Goal: Browse casually: Explore the website without a specific task or goal

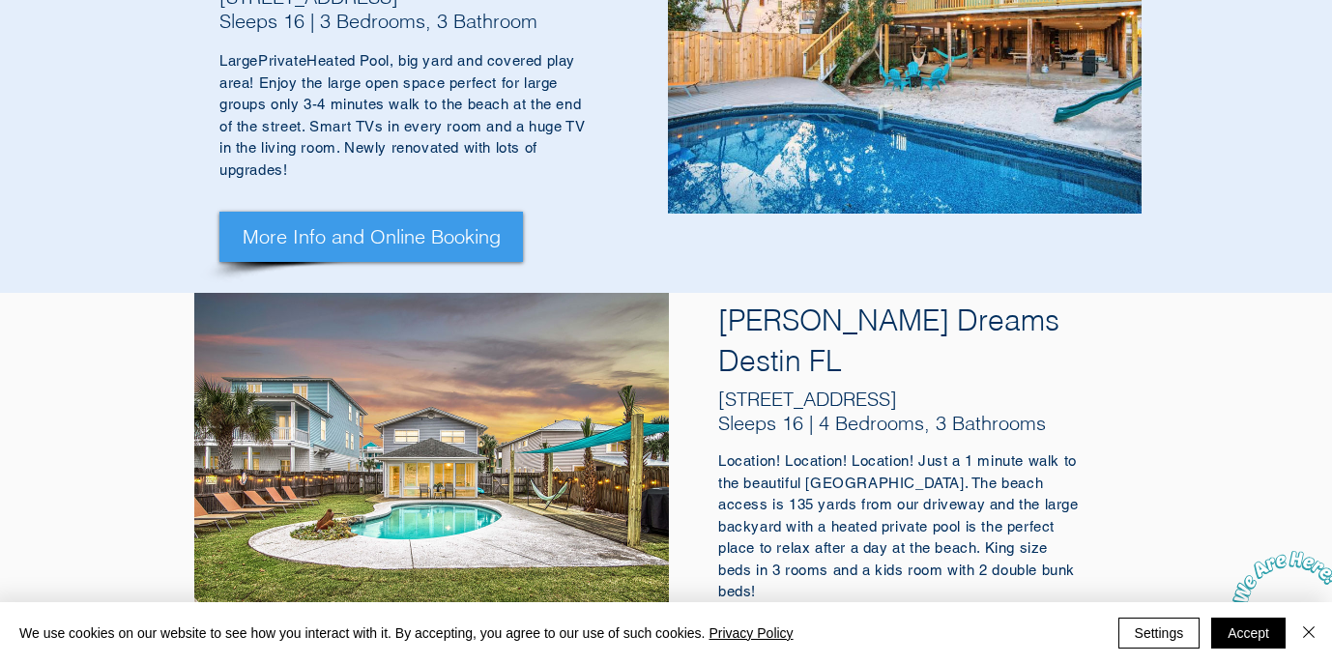
scroll to position [674, 0]
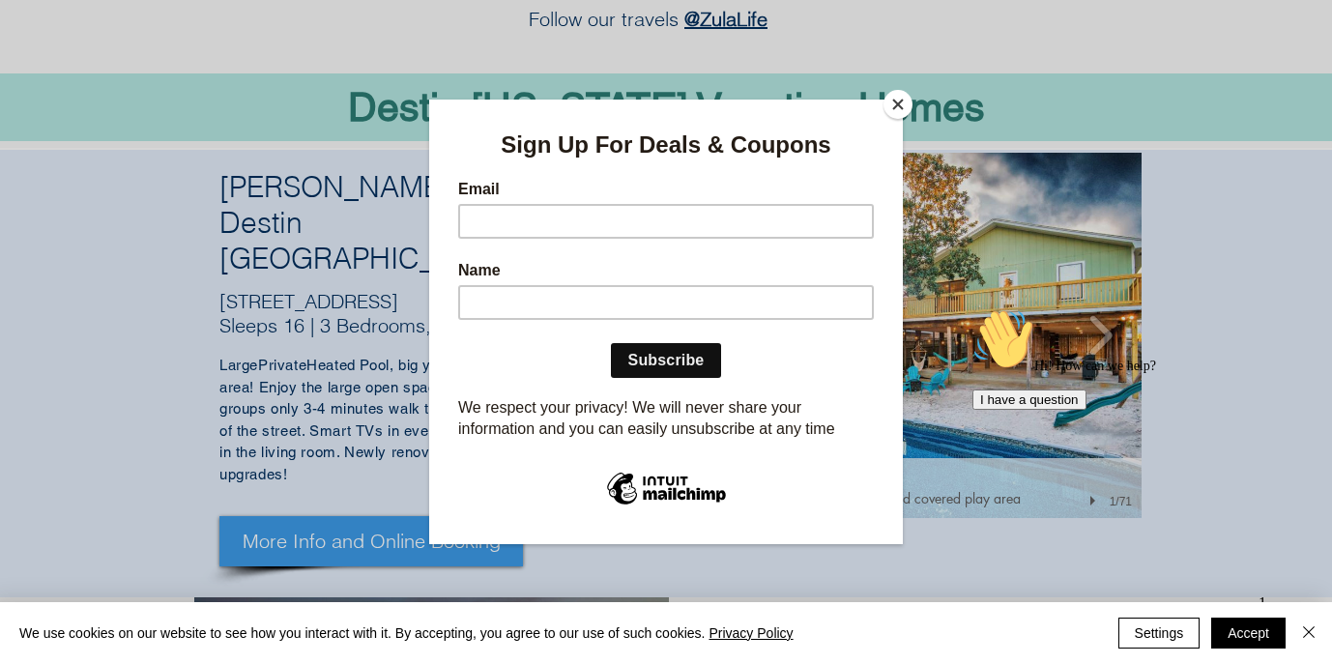
click at [764, 220] on input "Email" at bounding box center [666, 221] width 416 height 35
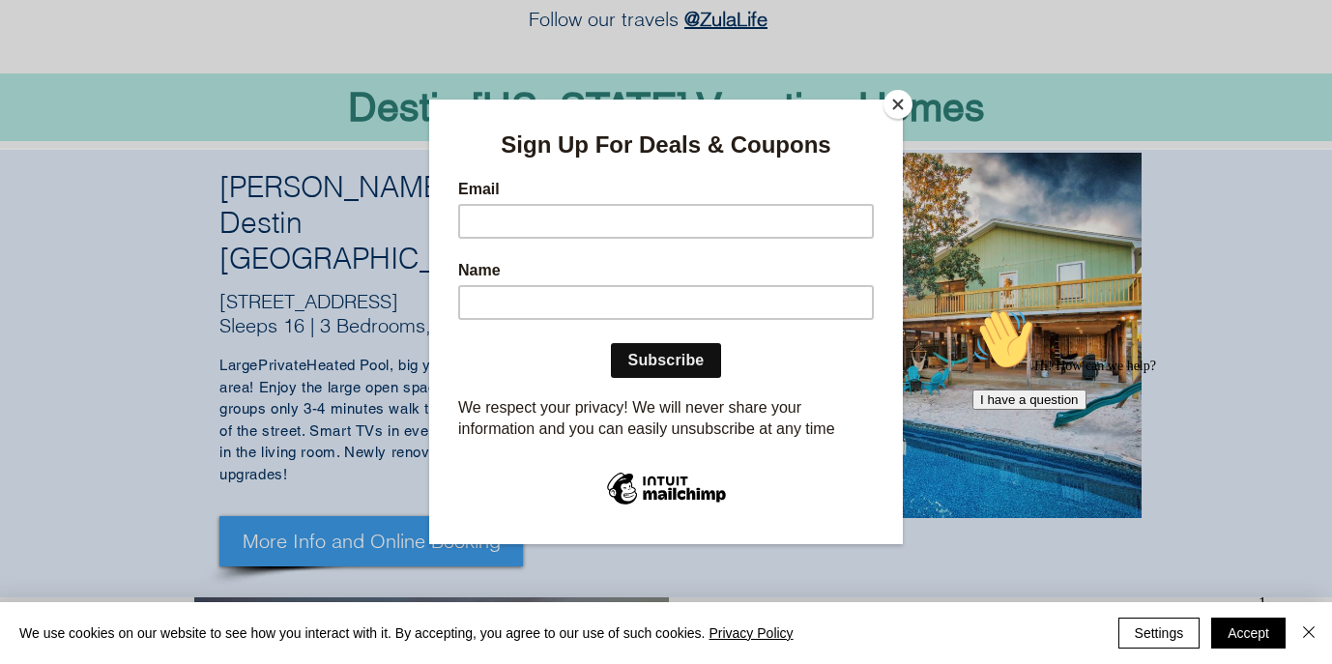
click at [895, 105] on button "Close" at bounding box center [897, 104] width 29 height 29
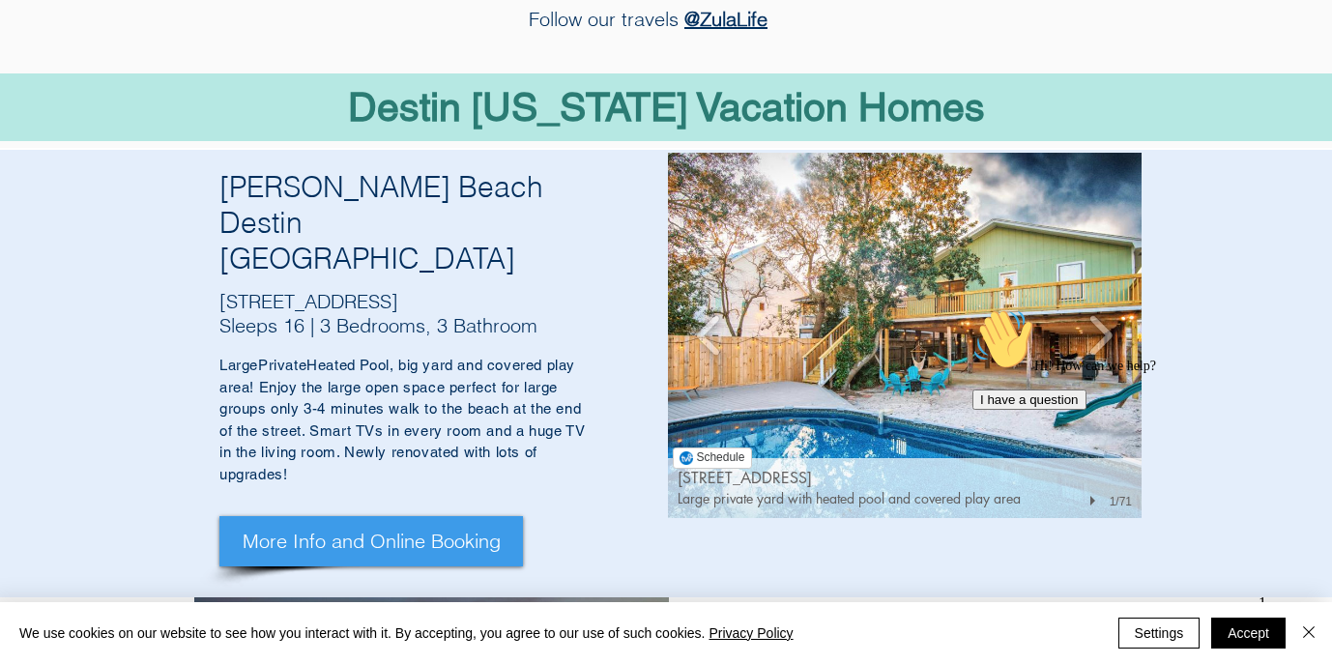
click at [846, 229] on img "93 Cobia St, Destin FL 32541" at bounding box center [905, 335] width 474 height 365
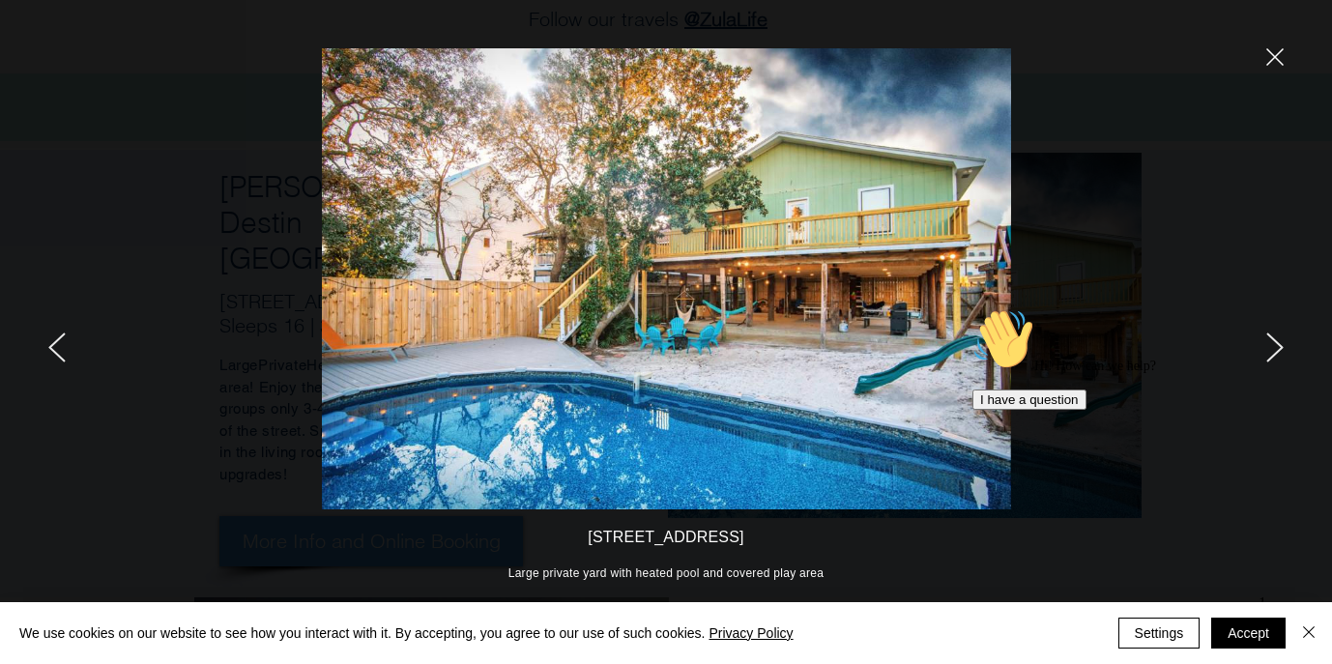
click at [1270, 340] on div "Hi! How can we help? I have a question" at bounding box center [1146, 358] width 348 height 101
click at [1272, 341] on div "Hi! How can we help? I have a question" at bounding box center [1146, 358] width 348 height 101
click at [1284, 343] on div "Hi! How can we help? I have a question" at bounding box center [1146, 358] width 348 height 101
click at [972, 308] on icon "Chat attention grabber" at bounding box center [972, 308] width 0 height 0
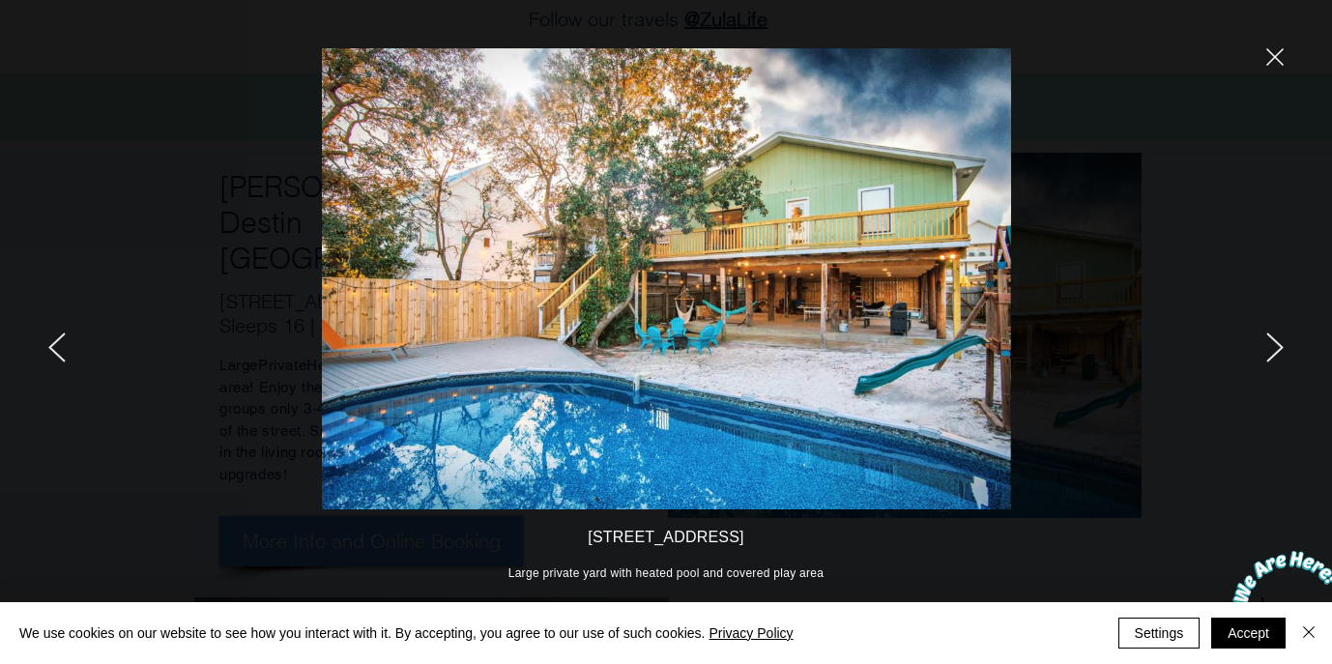
click at [1279, 357] on icon "next" at bounding box center [1274, 347] width 17 height 30
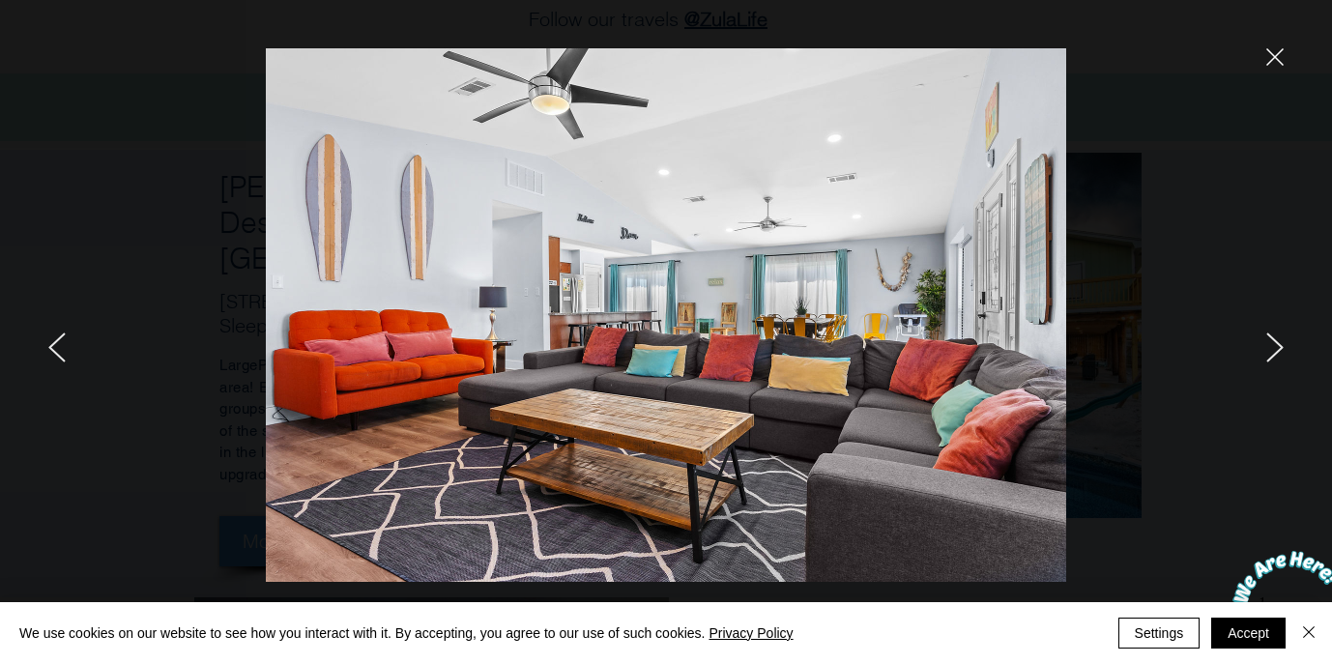
click at [1270, 339] on icon "next" at bounding box center [1274, 347] width 17 height 30
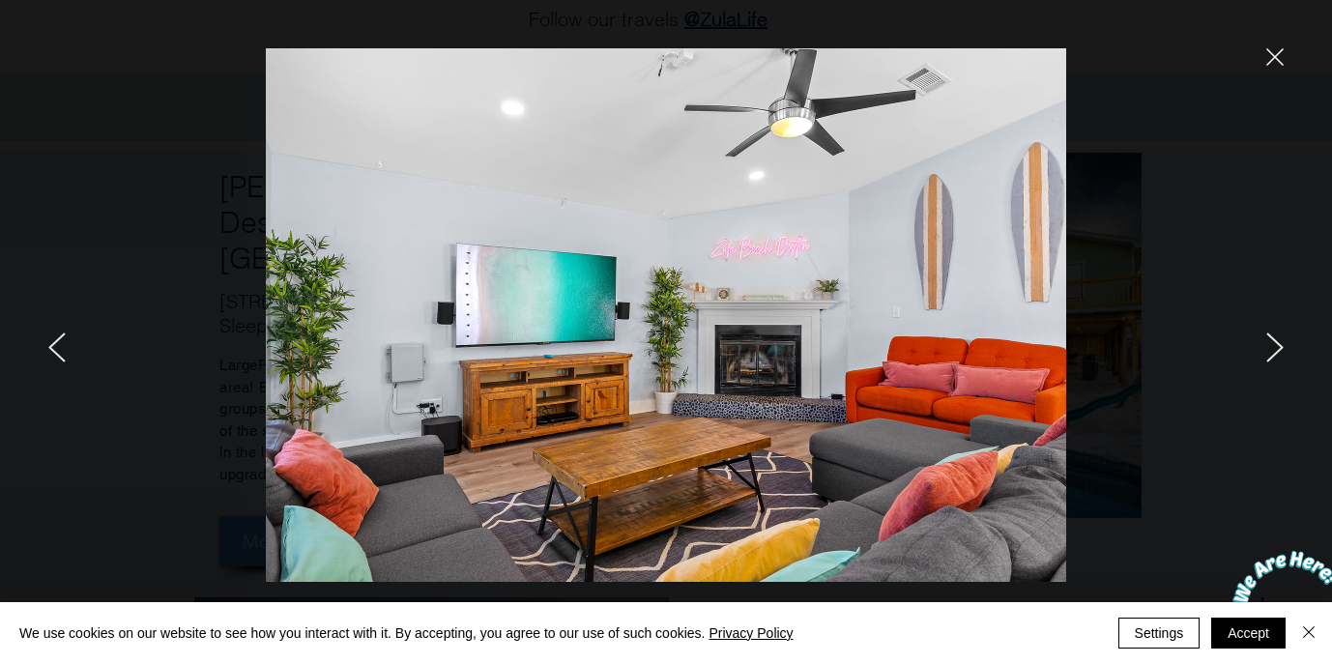
click at [1270, 339] on icon "next" at bounding box center [1274, 347] width 17 height 30
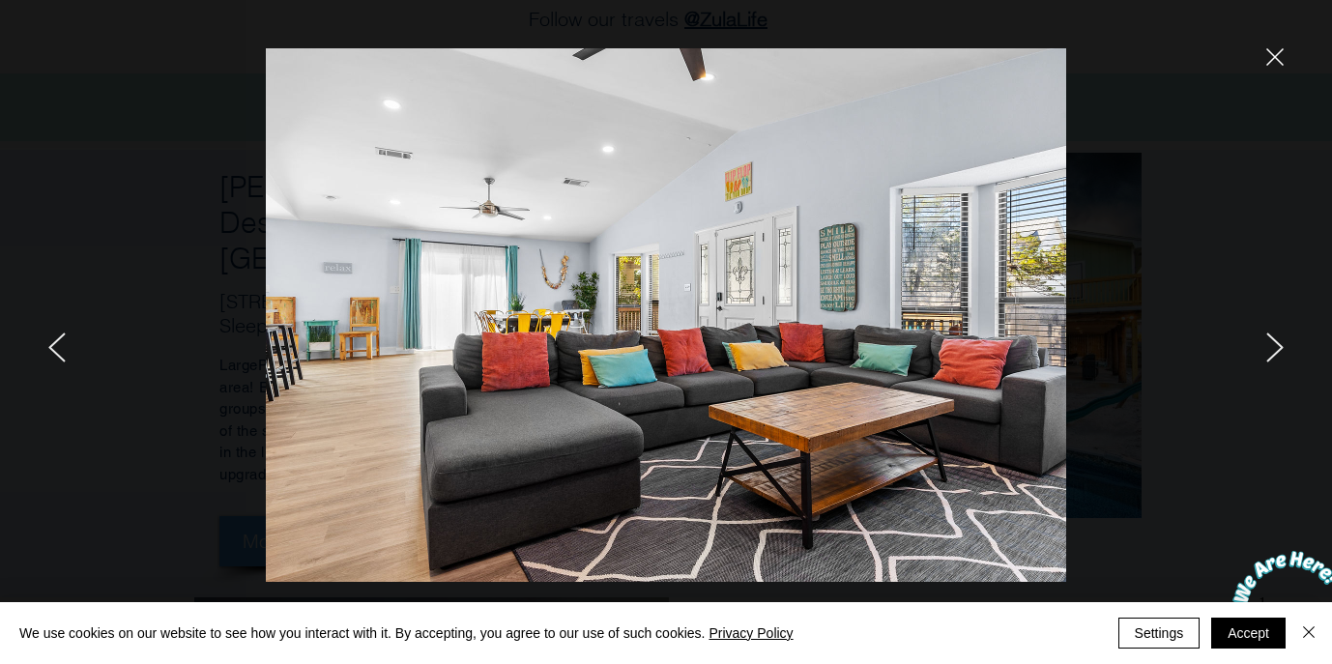
click at [1270, 339] on icon "next" at bounding box center [1274, 347] width 17 height 30
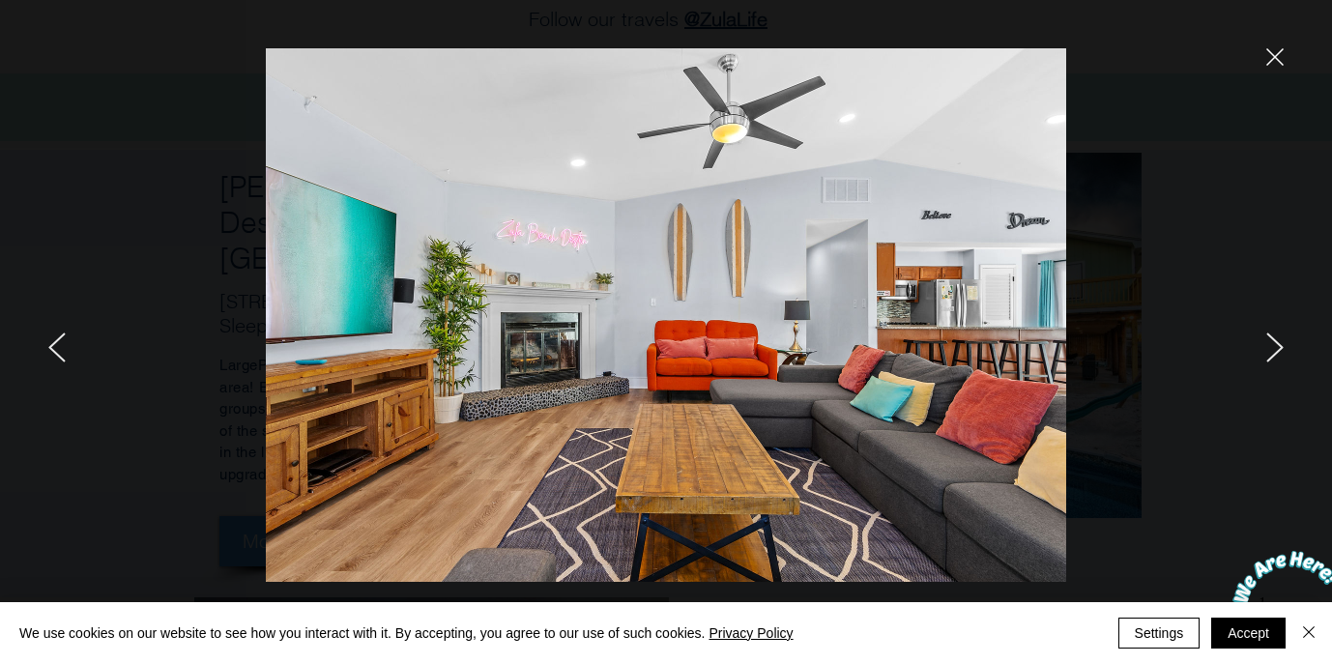
click at [69, 347] on div at bounding box center [220, 332] width 440 height 664
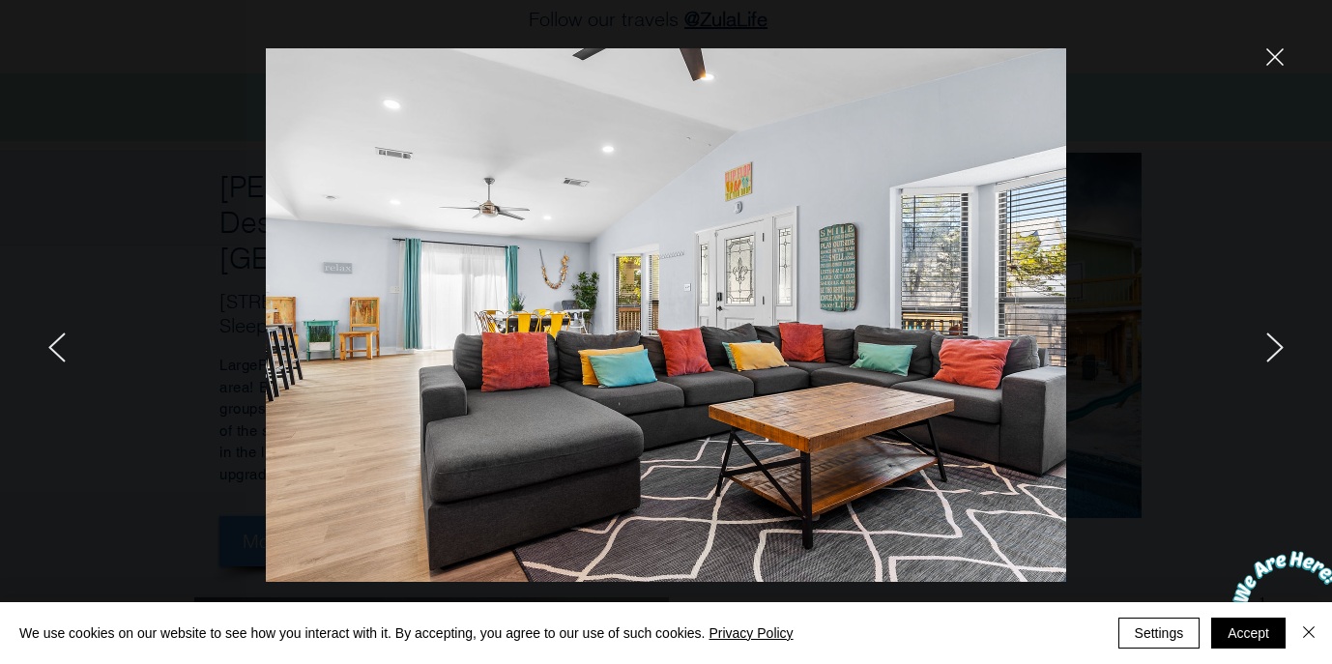
click at [68, 347] on div at bounding box center [220, 332] width 440 height 664
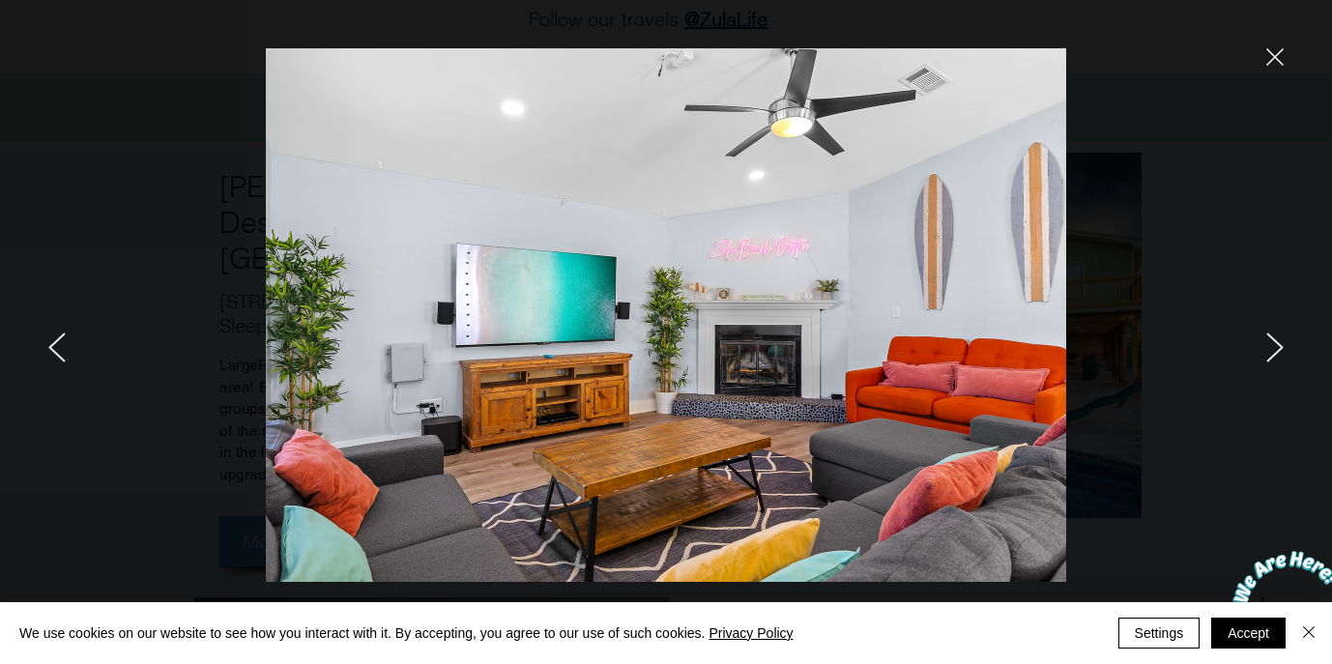
click at [1284, 51] on div at bounding box center [1112, 332] width 440 height 664
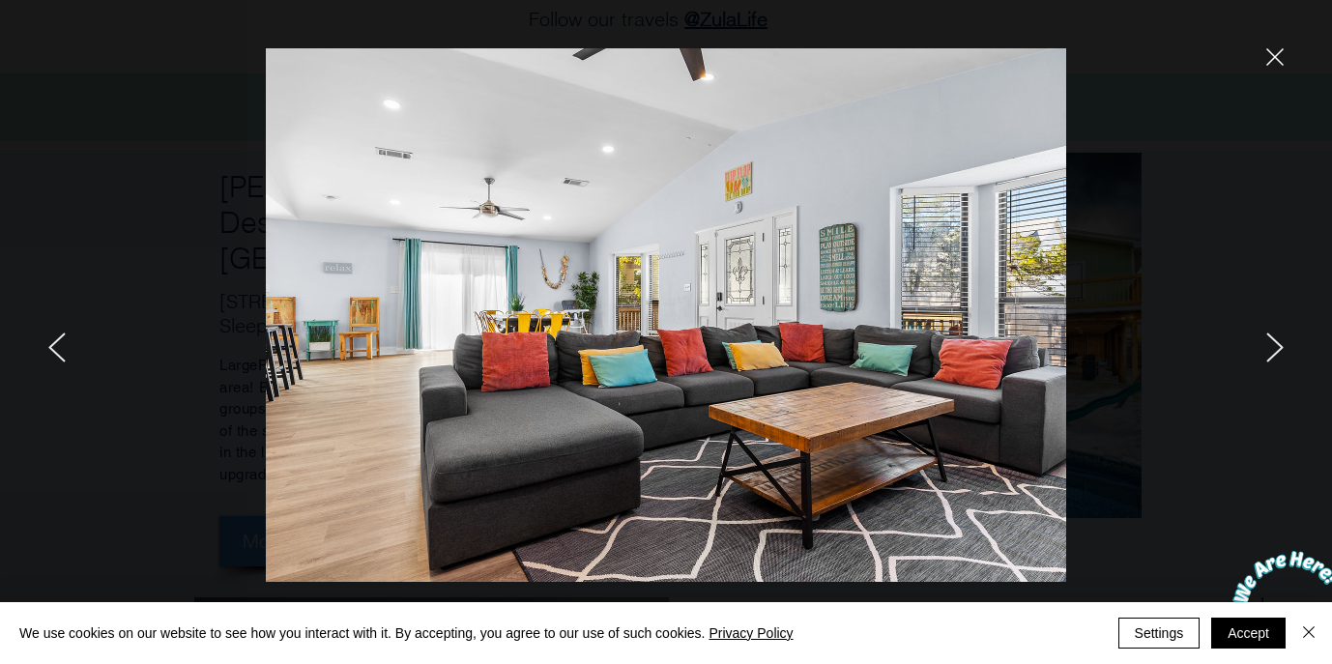
click at [1265, 69] on div at bounding box center [1112, 332] width 440 height 664
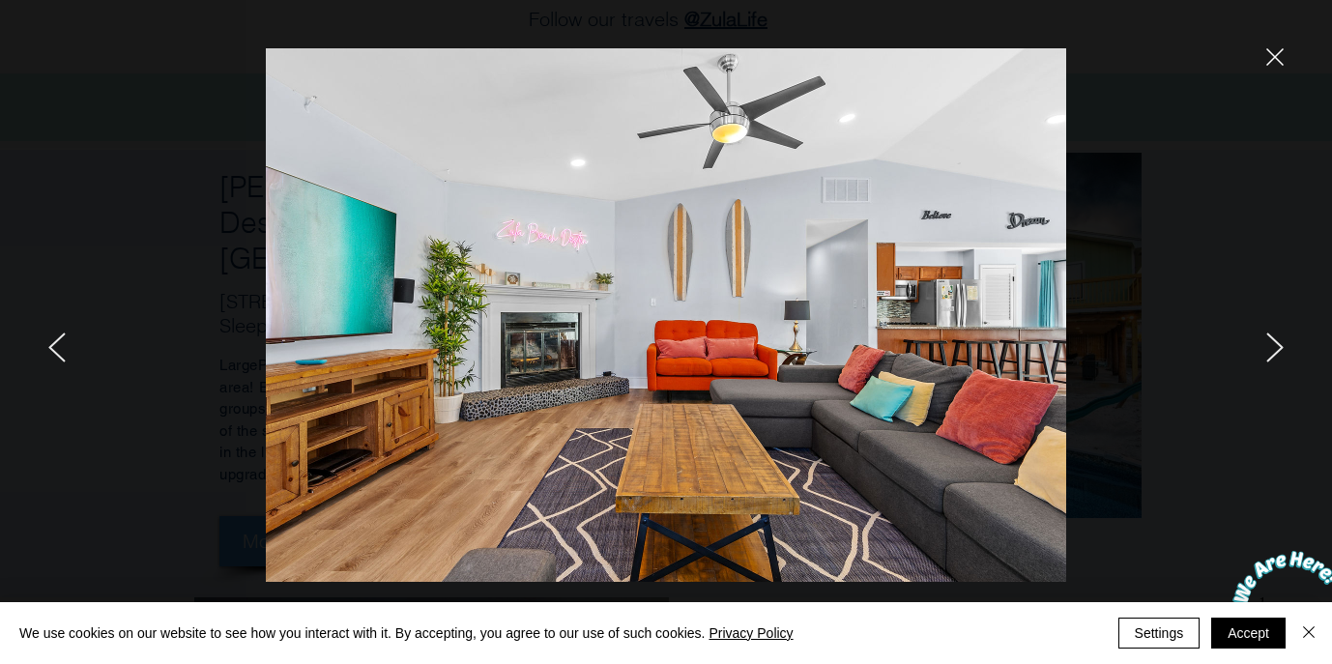
click at [1277, 52] on icon "close" at bounding box center [1274, 56] width 17 height 17
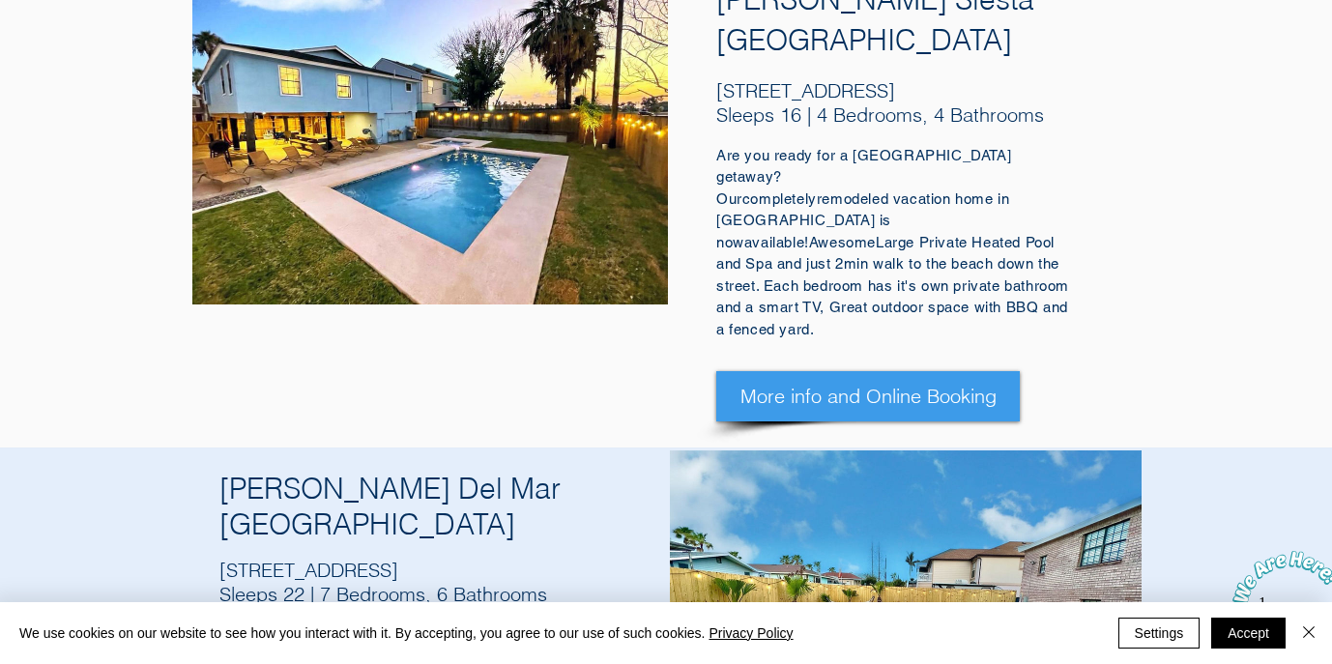
scroll to position [2635, 0]
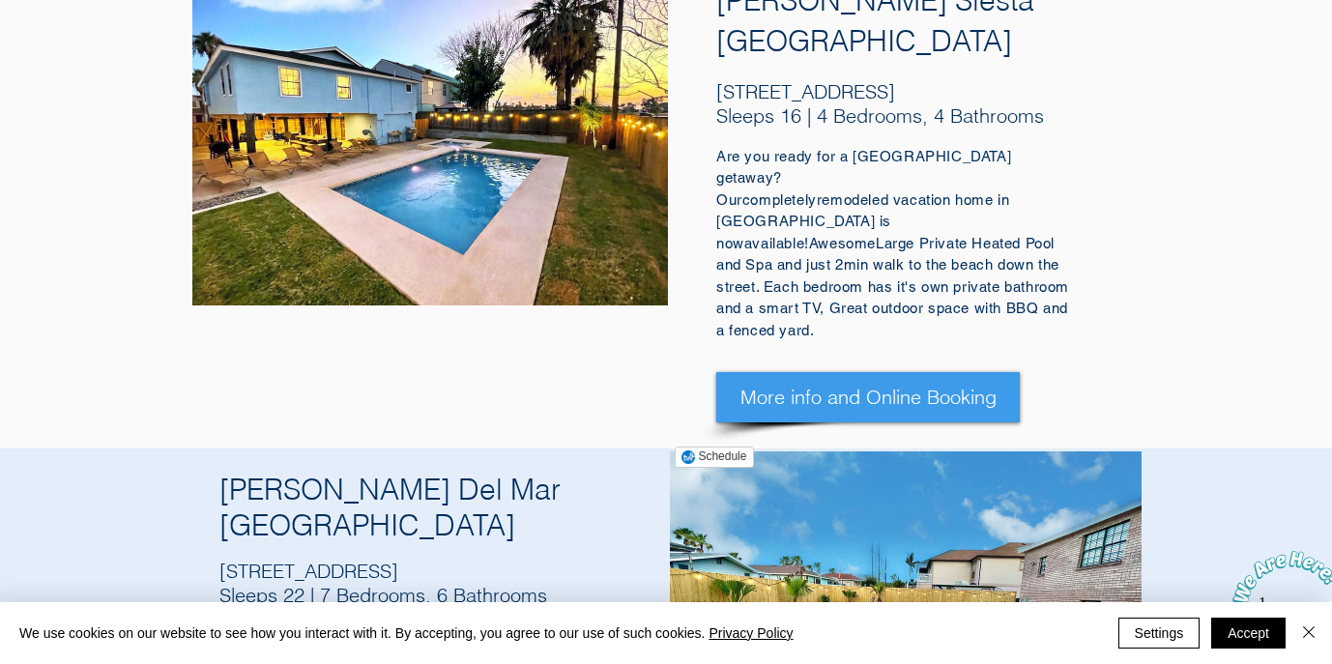
click at [822, 451] on img "Zula Del Mar South Padre Island Texas" at bounding box center [906, 624] width 472 height 346
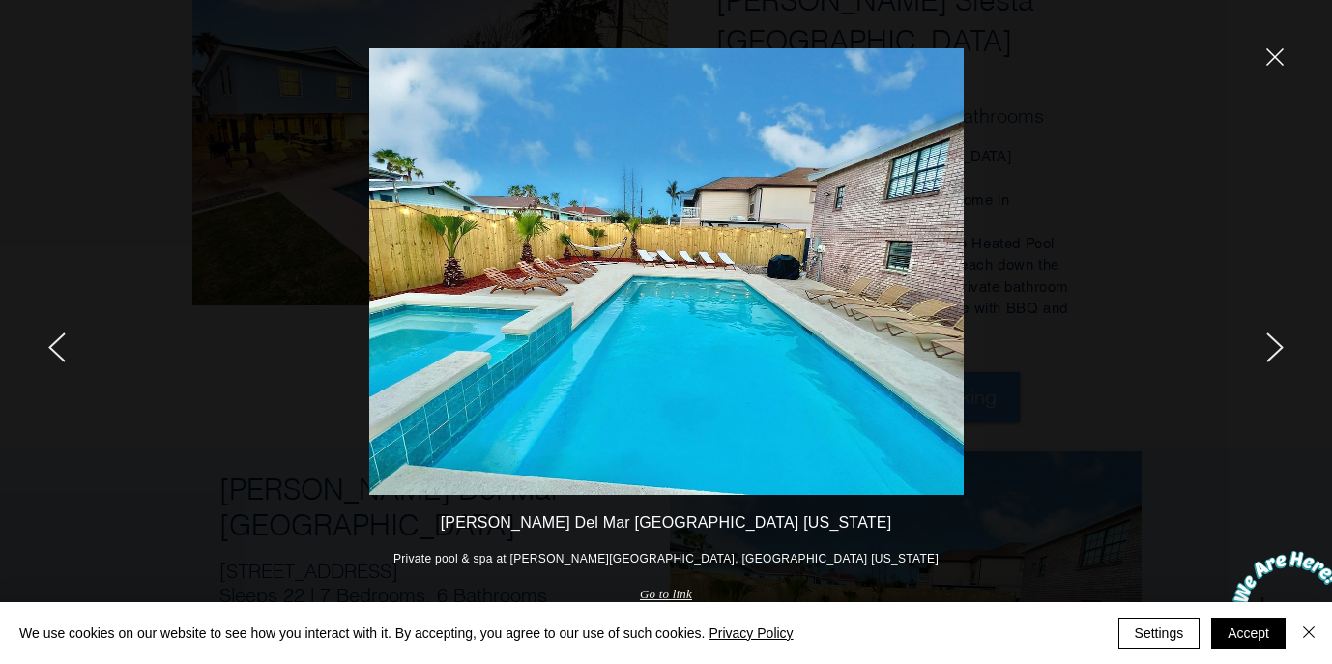
click at [1282, 345] on icon "next" at bounding box center [1274, 347] width 15 height 28
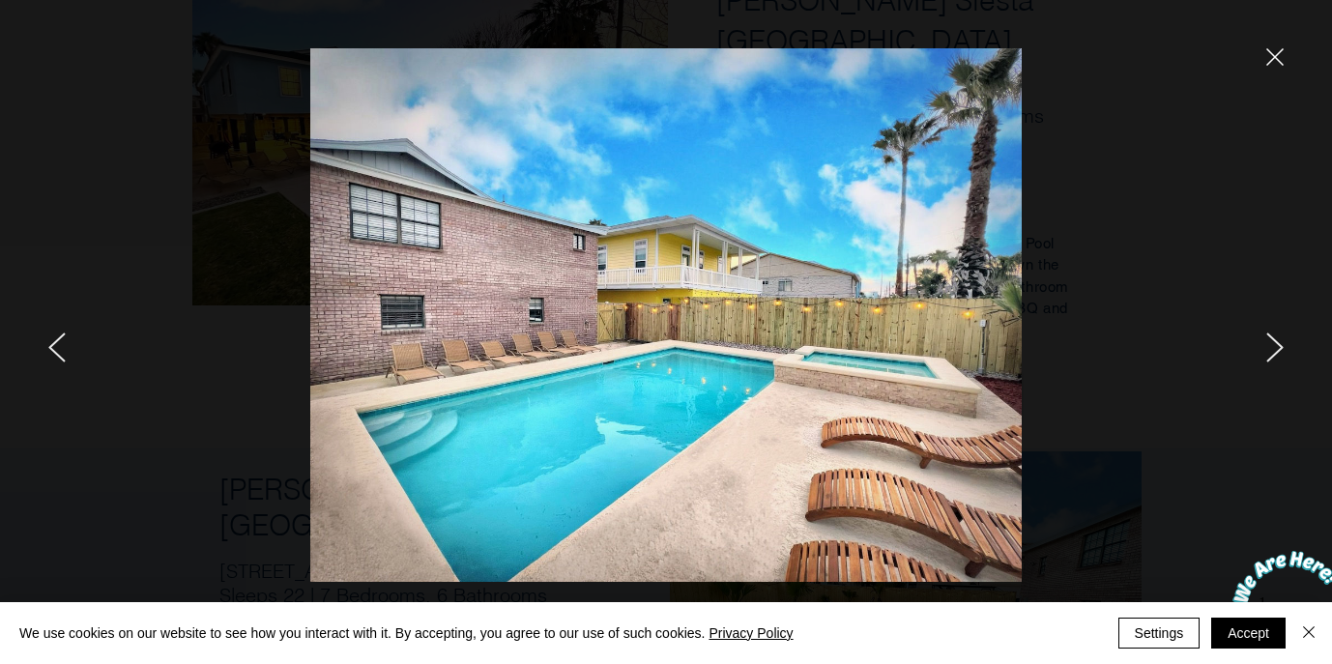
click at [1283, 346] on icon "next" at bounding box center [1274, 347] width 17 height 30
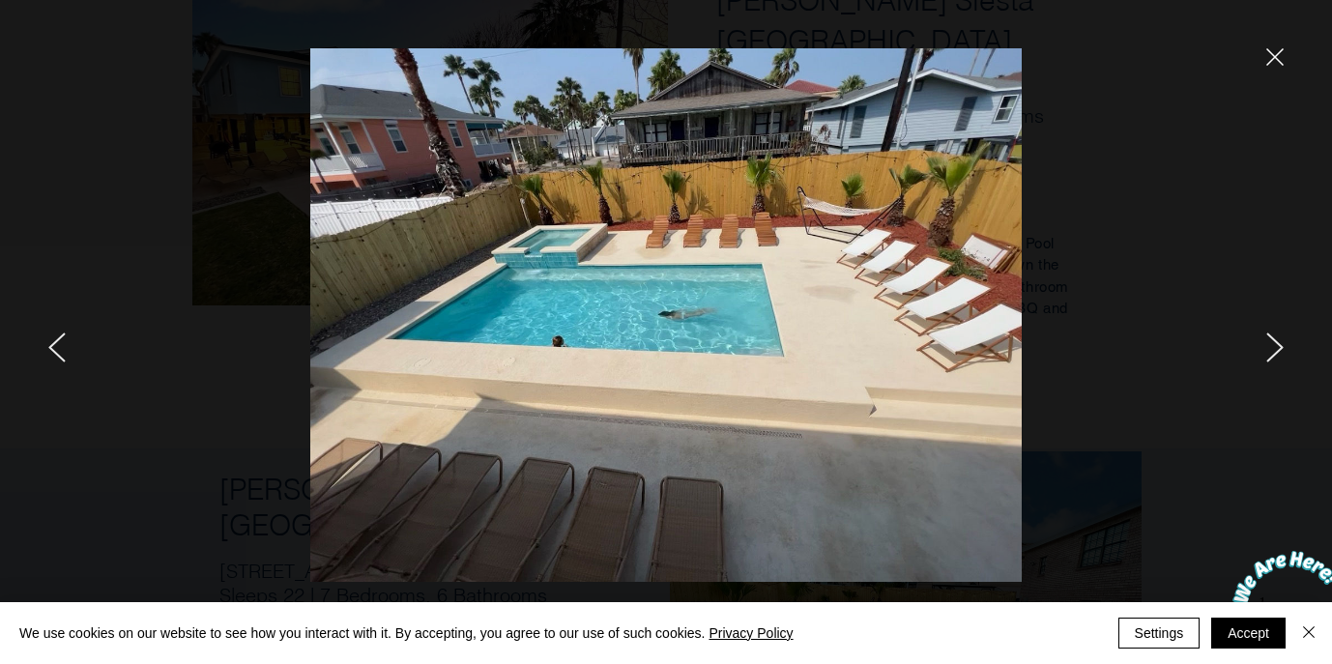
click at [1268, 339] on icon "next" at bounding box center [1274, 347] width 17 height 30
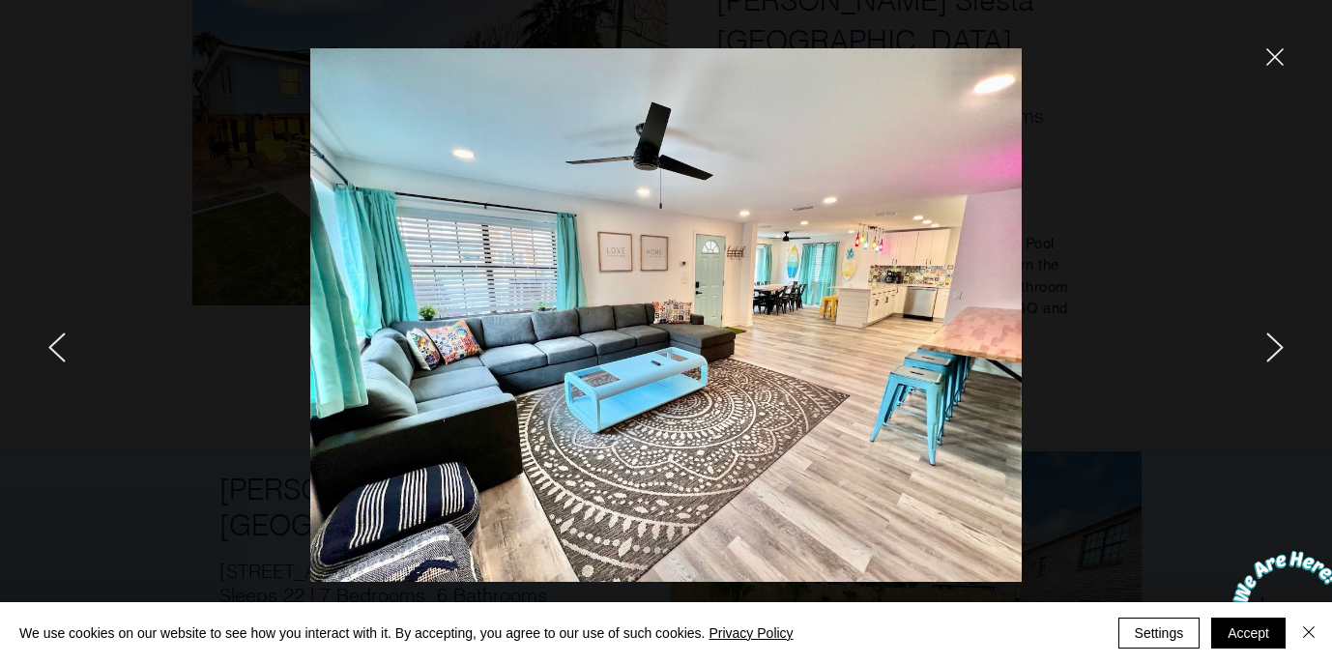
click at [1268, 339] on icon "next" at bounding box center [1274, 347] width 17 height 30
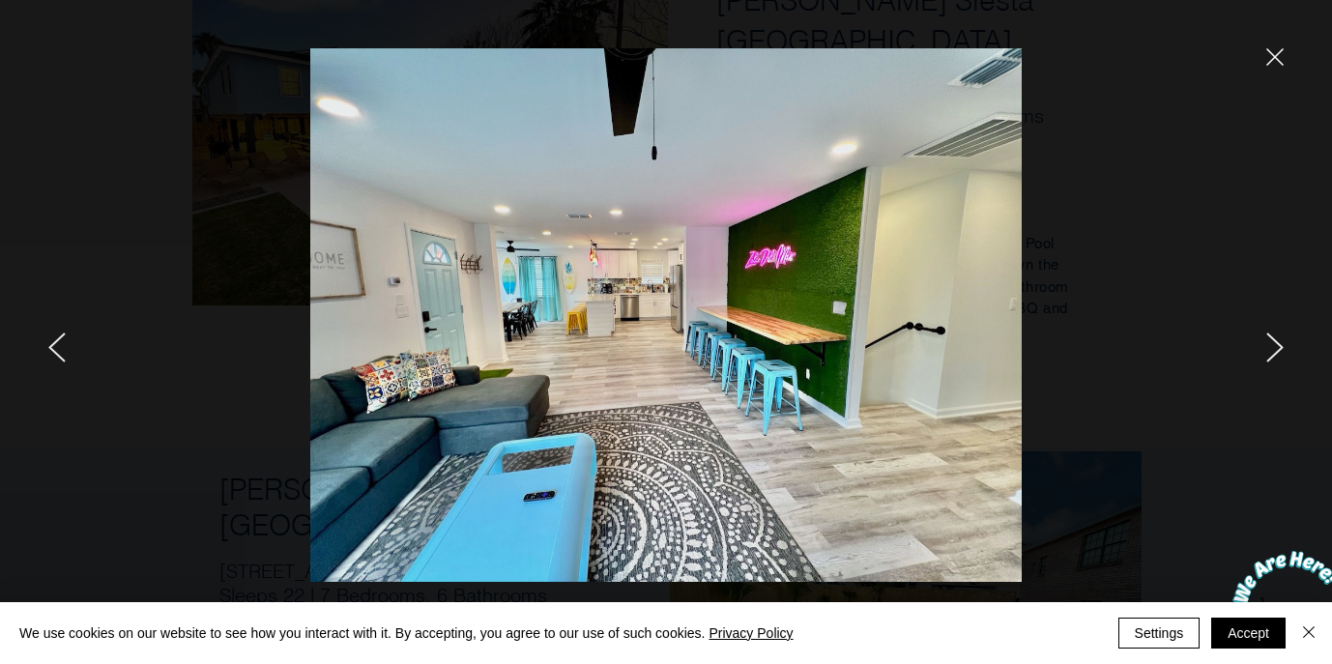
click at [1268, 339] on icon "next" at bounding box center [1274, 347] width 17 height 30
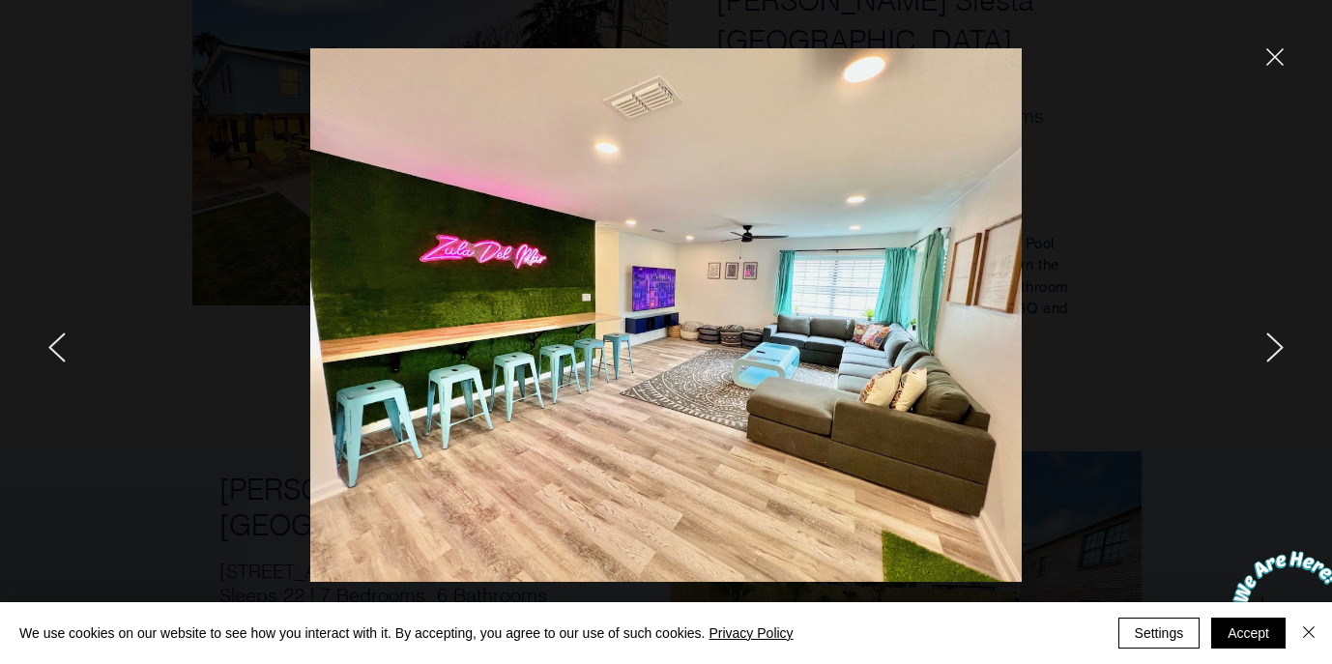
click at [1268, 339] on icon "next" at bounding box center [1274, 347] width 17 height 30
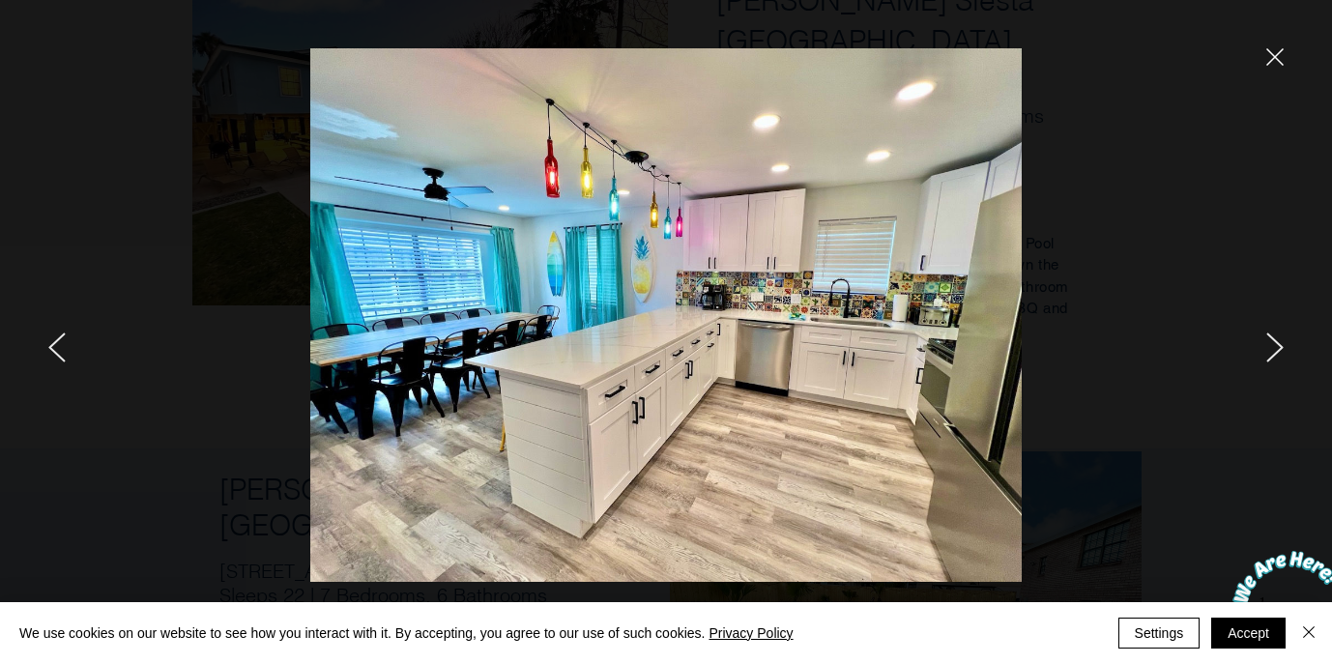
click at [1268, 339] on icon "next" at bounding box center [1274, 347] width 17 height 30
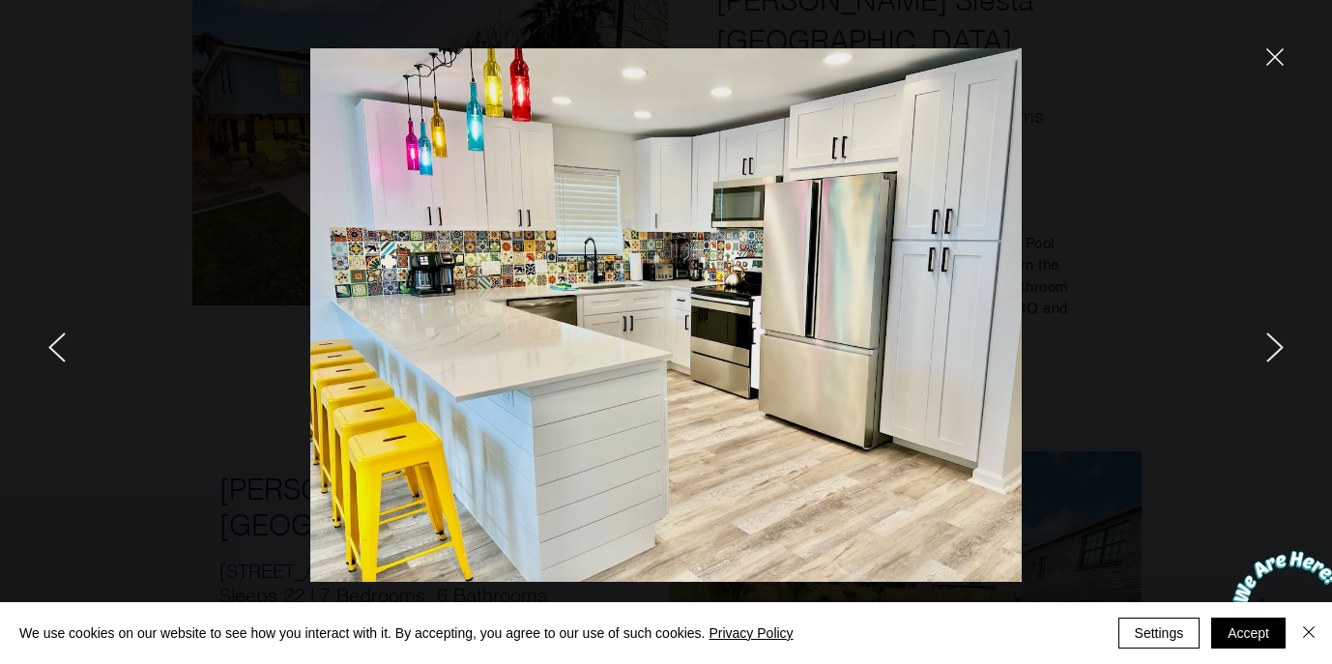
click at [1268, 339] on icon "next" at bounding box center [1274, 347] width 17 height 30
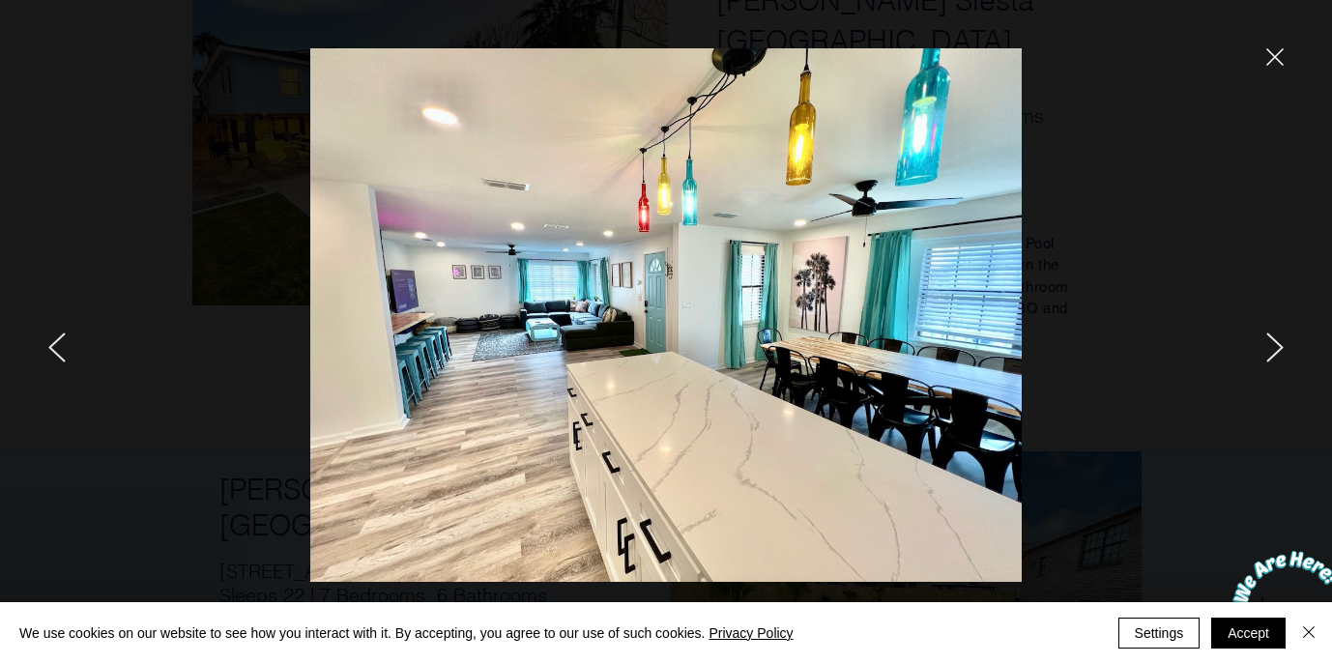
click at [1268, 339] on icon "next" at bounding box center [1274, 347] width 17 height 30
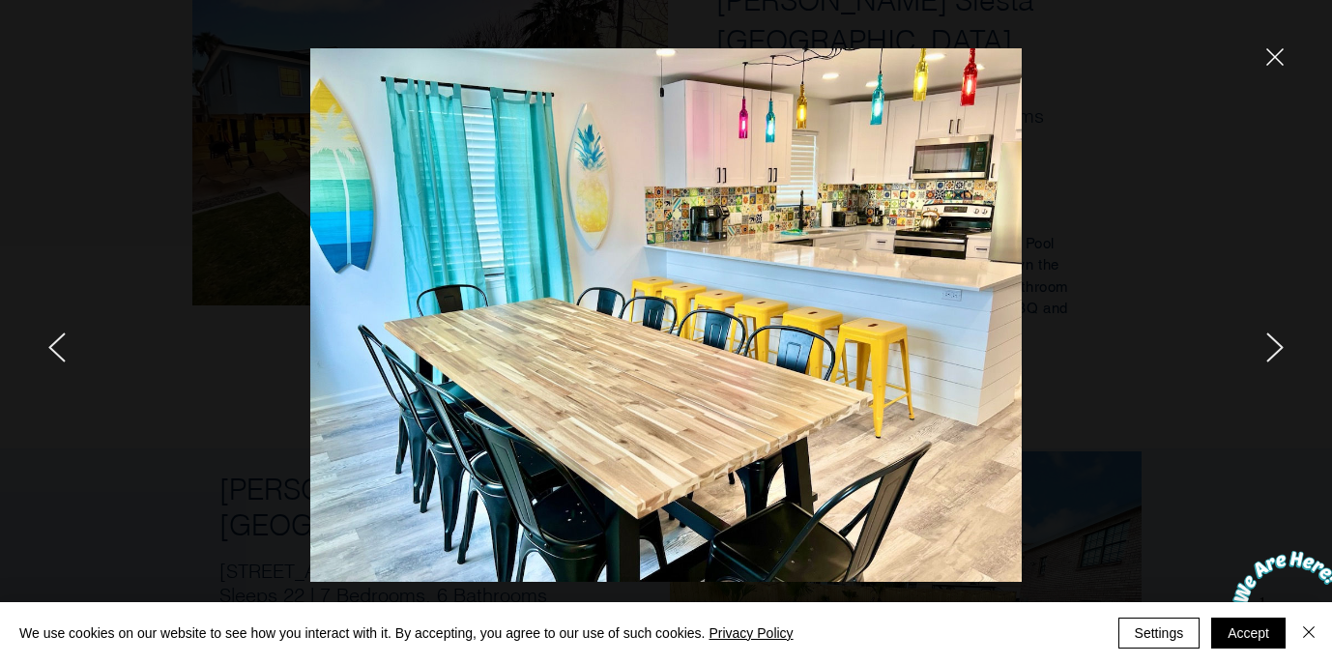
click at [1268, 339] on icon "next" at bounding box center [1274, 347] width 17 height 30
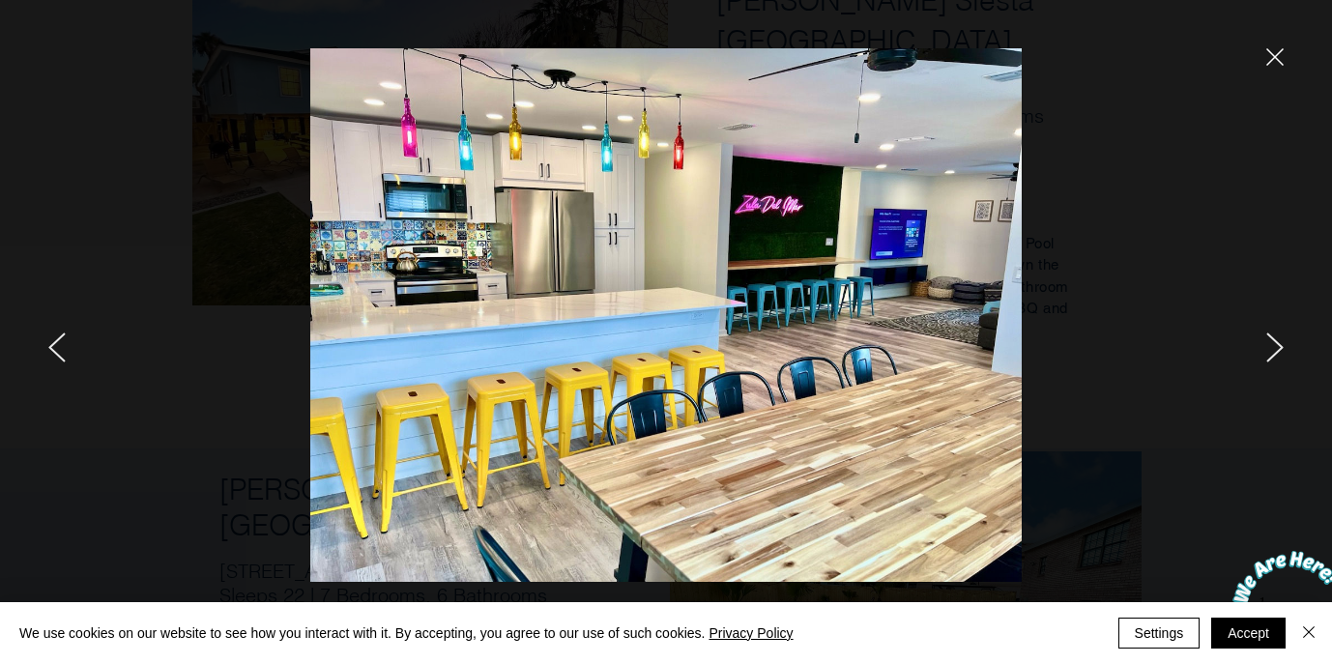
click at [1273, 54] on icon "close" at bounding box center [1275, 57] width 16 height 16
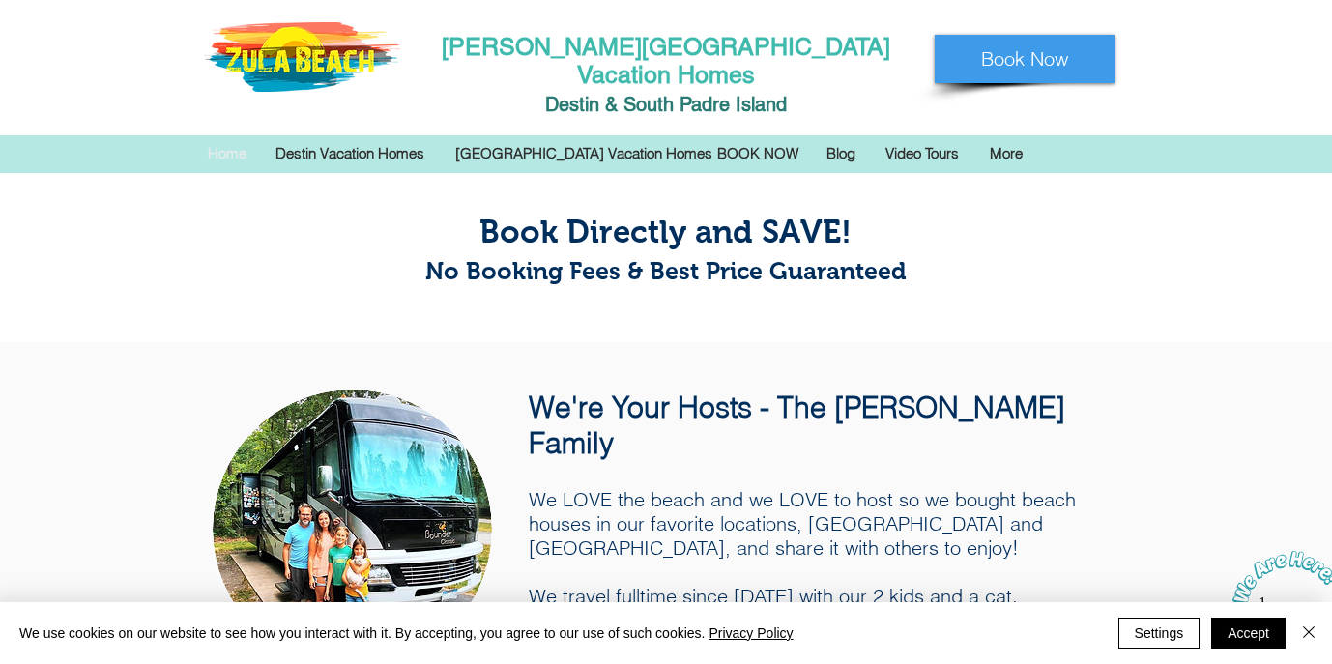
scroll to position [2635, 0]
